Goal: Task Accomplishment & Management: Manage account settings

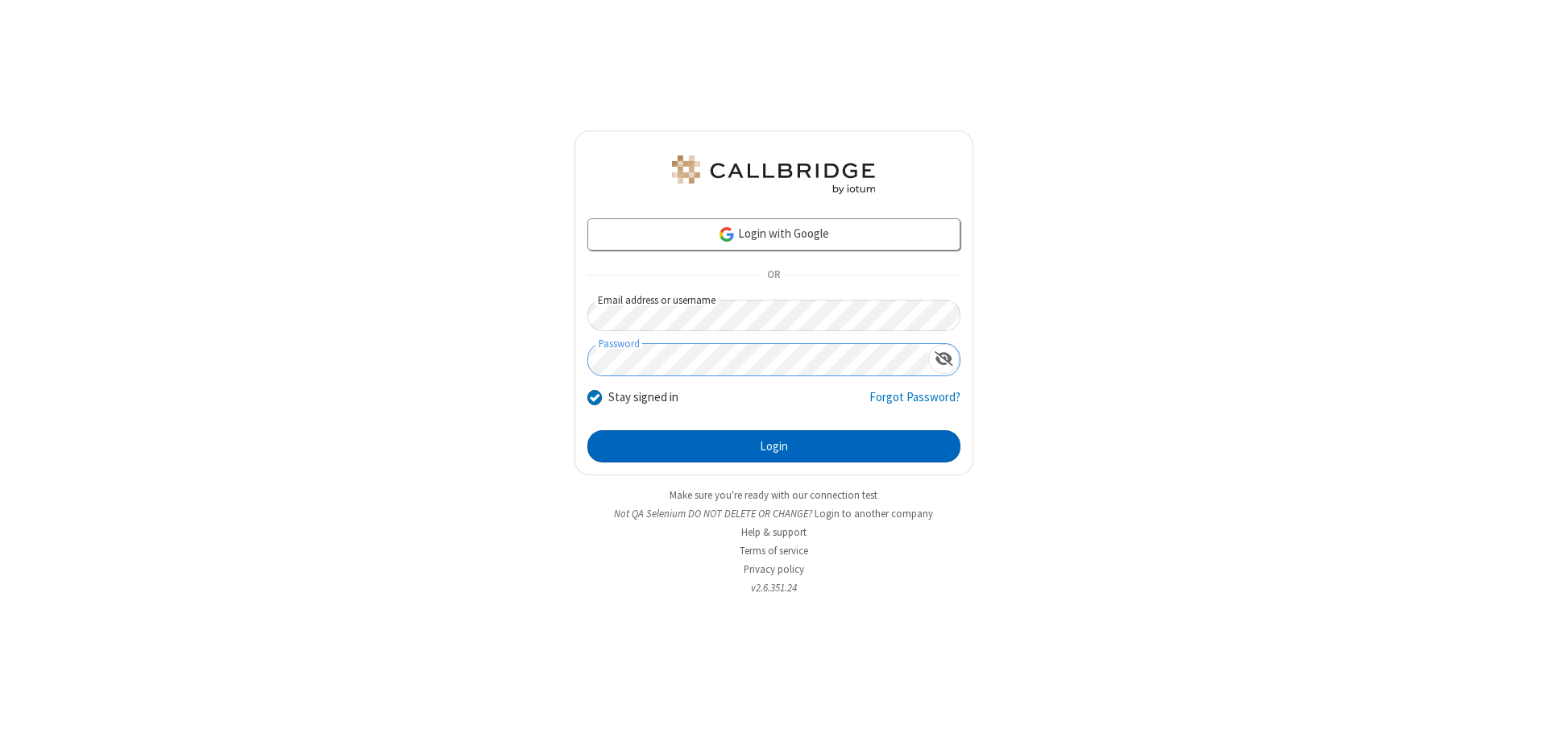
click at [774, 446] on button "Login" at bounding box center [773, 446] width 373 height 32
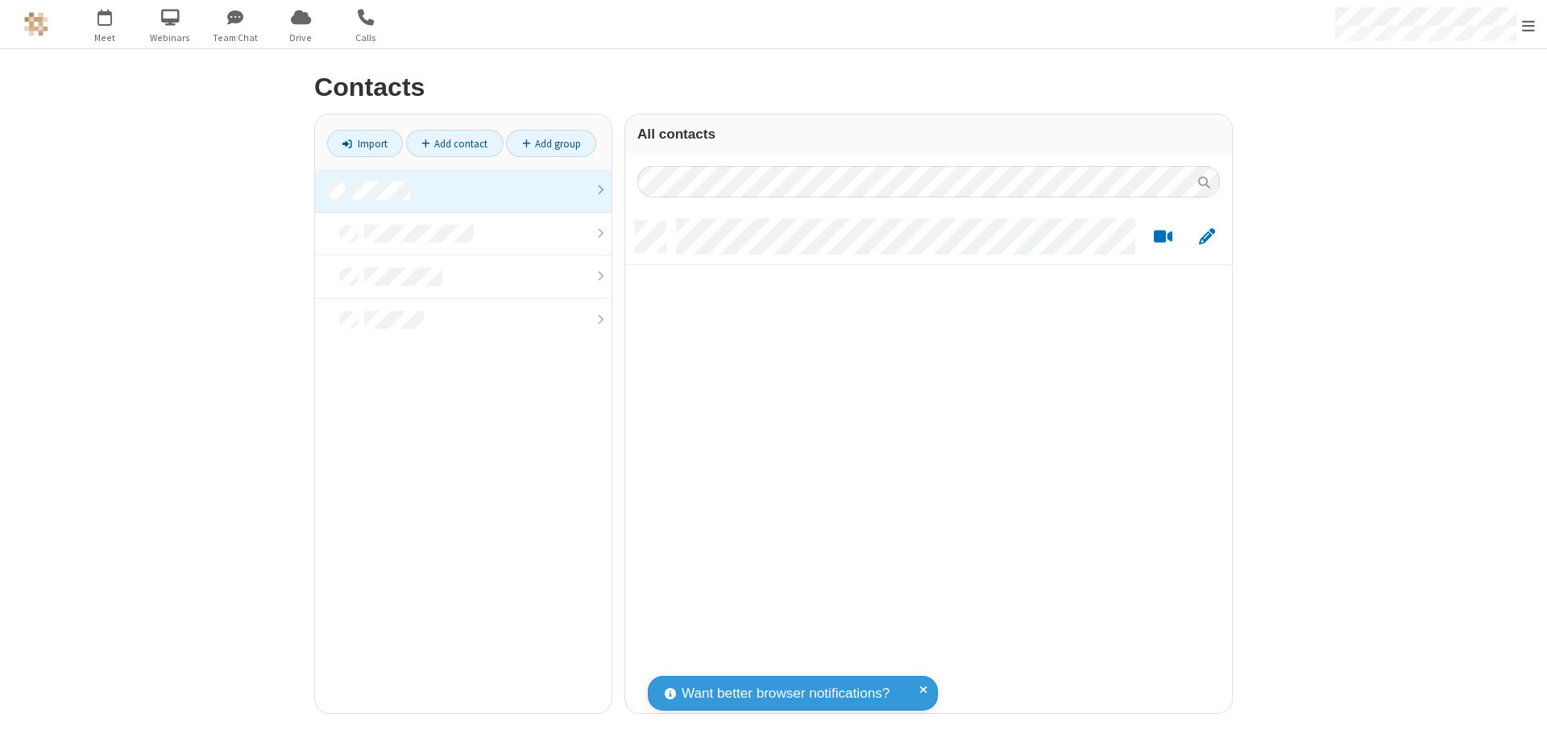
click at [463, 190] on link at bounding box center [463, 191] width 297 height 44
click at [455, 143] on link "Add contact" at bounding box center [455, 143] width 98 height 27
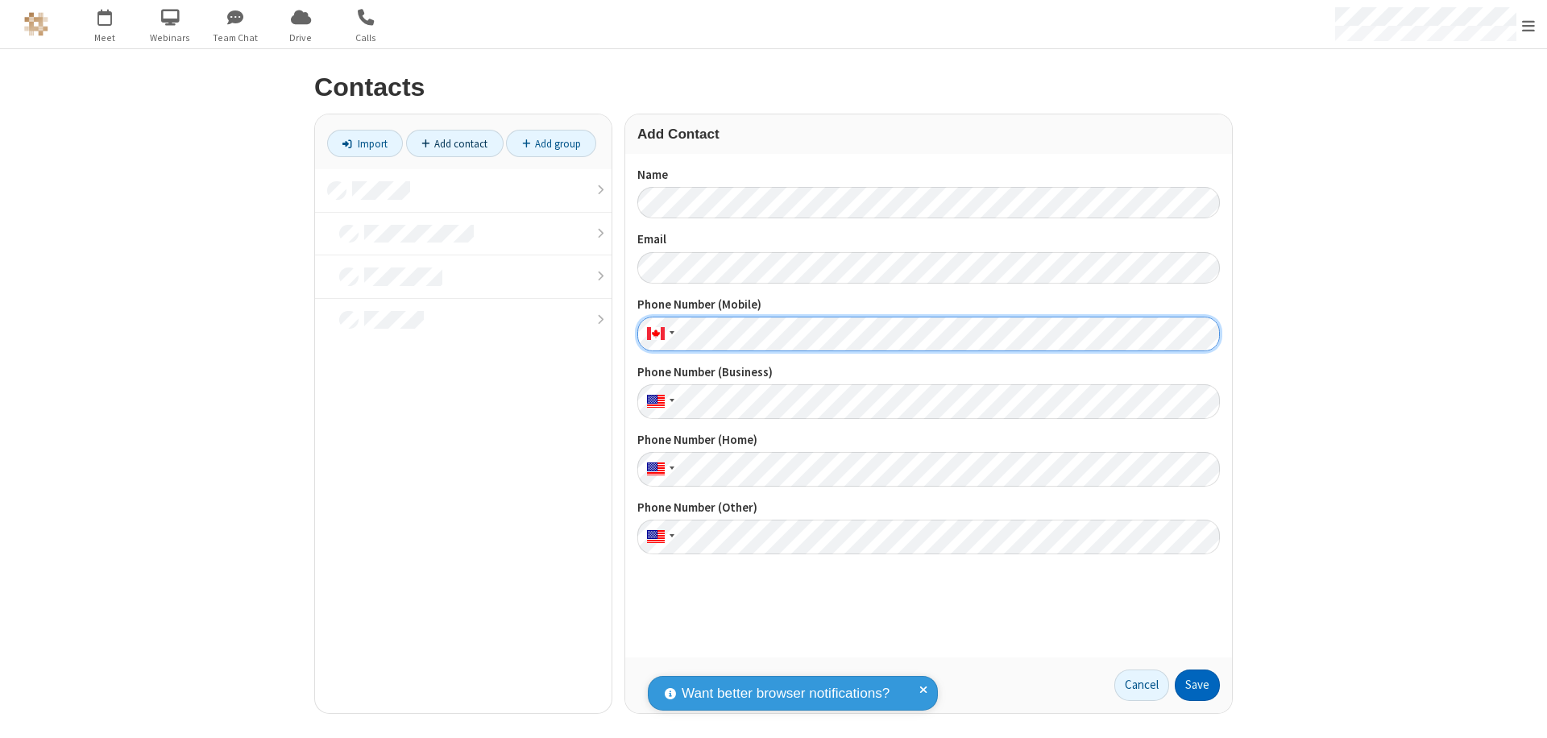
click at [1198, 685] on button "Save" at bounding box center [1197, 686] width 45 height 32
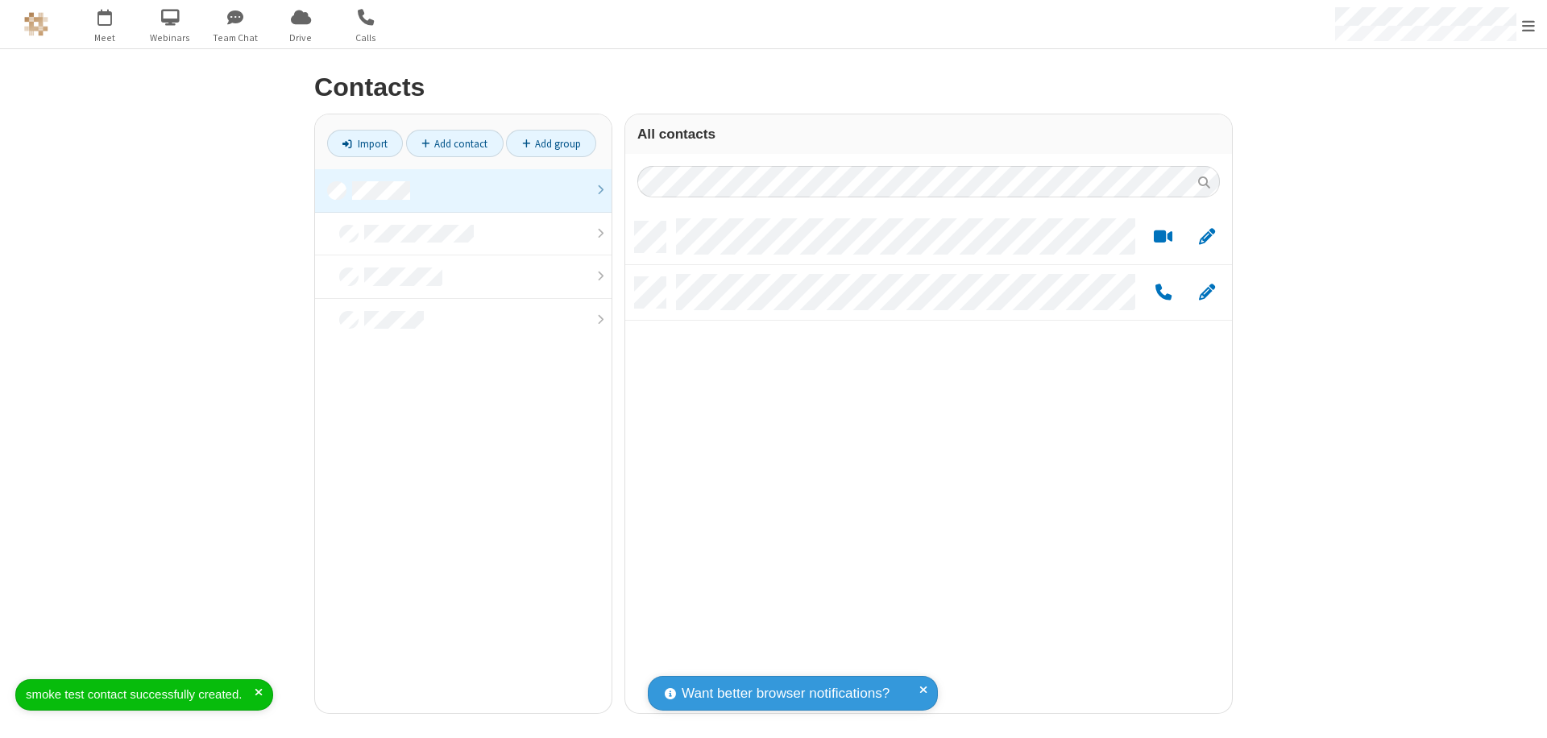
scroll to position [492, 595]
click at [455, 143] on link "Add contact" at bounding box center [455, 143] width 98 height 27
